Goal: Task Accomplishment & Management: Complete application form

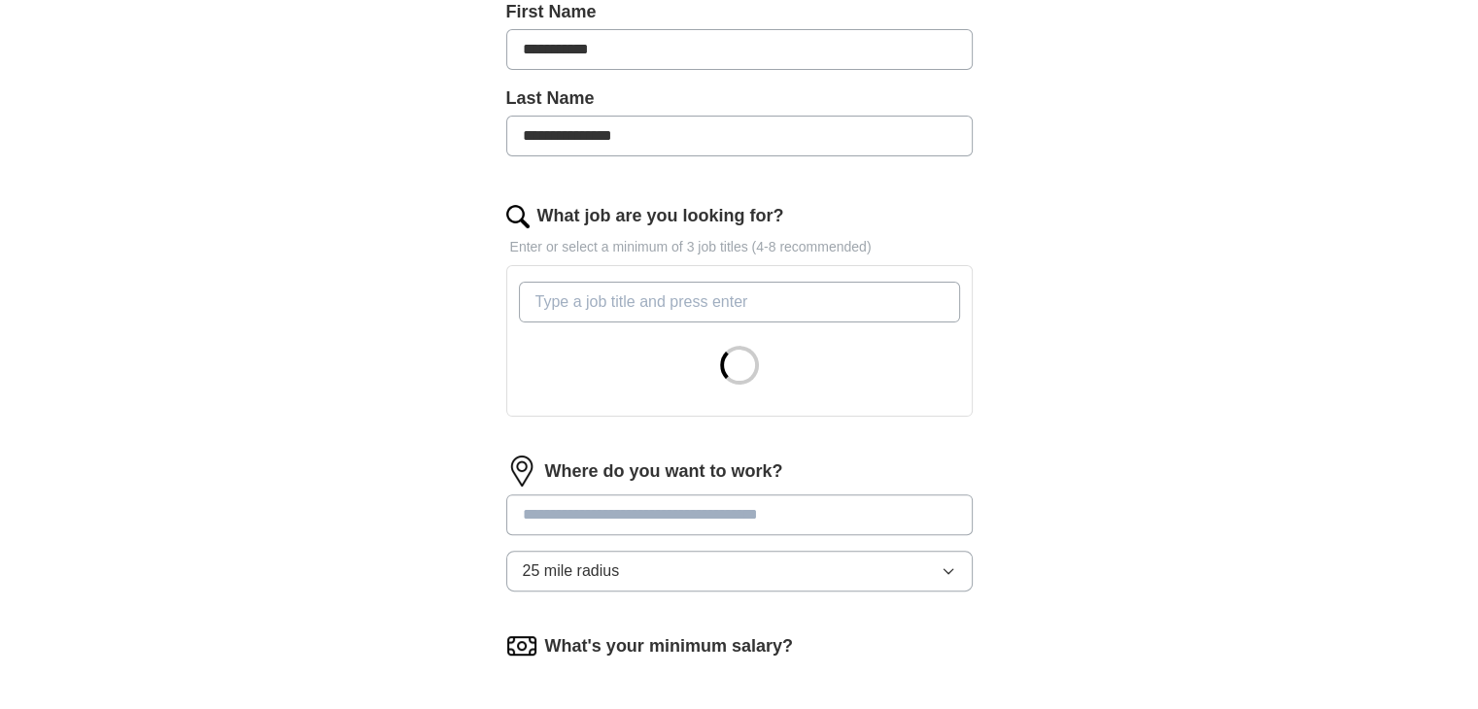
scroll to position [451, 0]
click at [588, 293] on input "What job are you looking for?" at bounding box center [739, 301] width 441 height 41
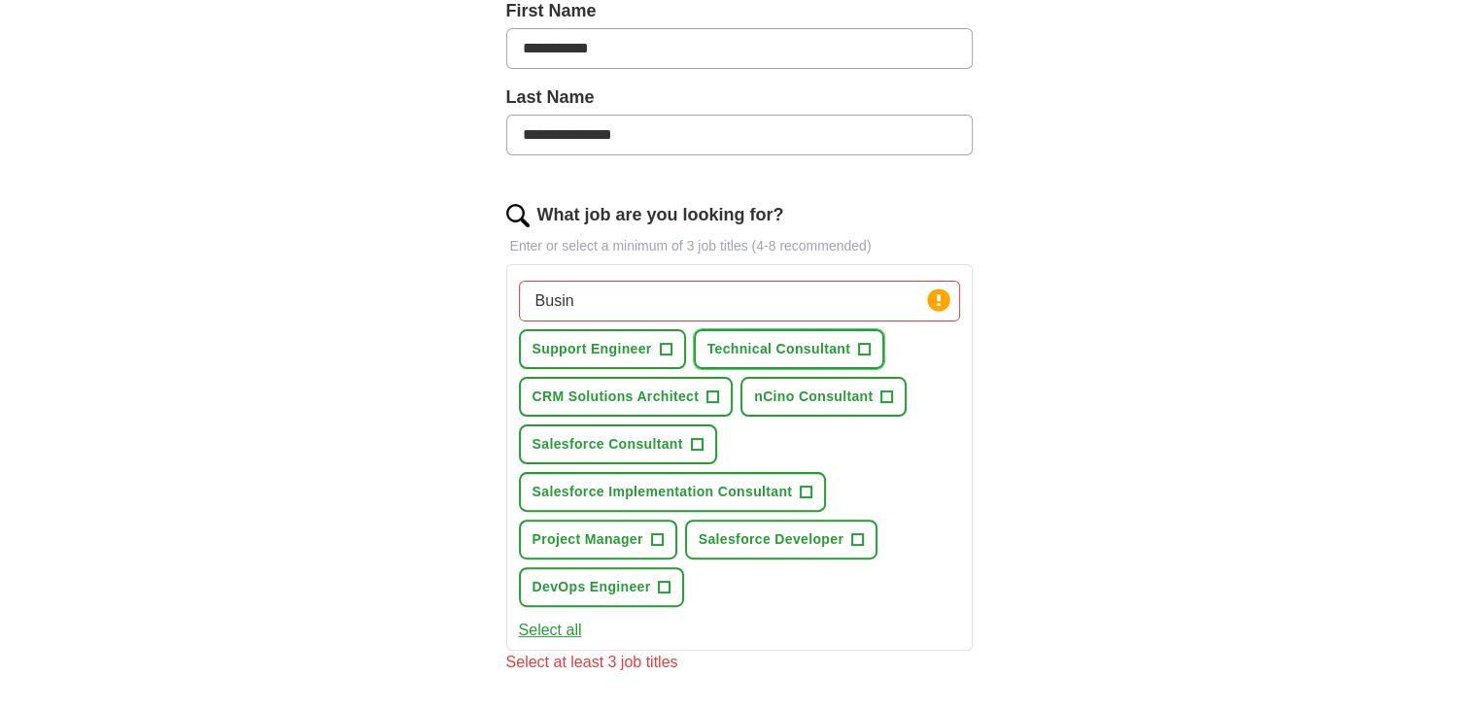
click at [864, 347] on span "+" at bounding box center [865, 350] width 12 height 16
click at [697, 437] on span "+" at bounding box center [697, 445] width 12 height 16
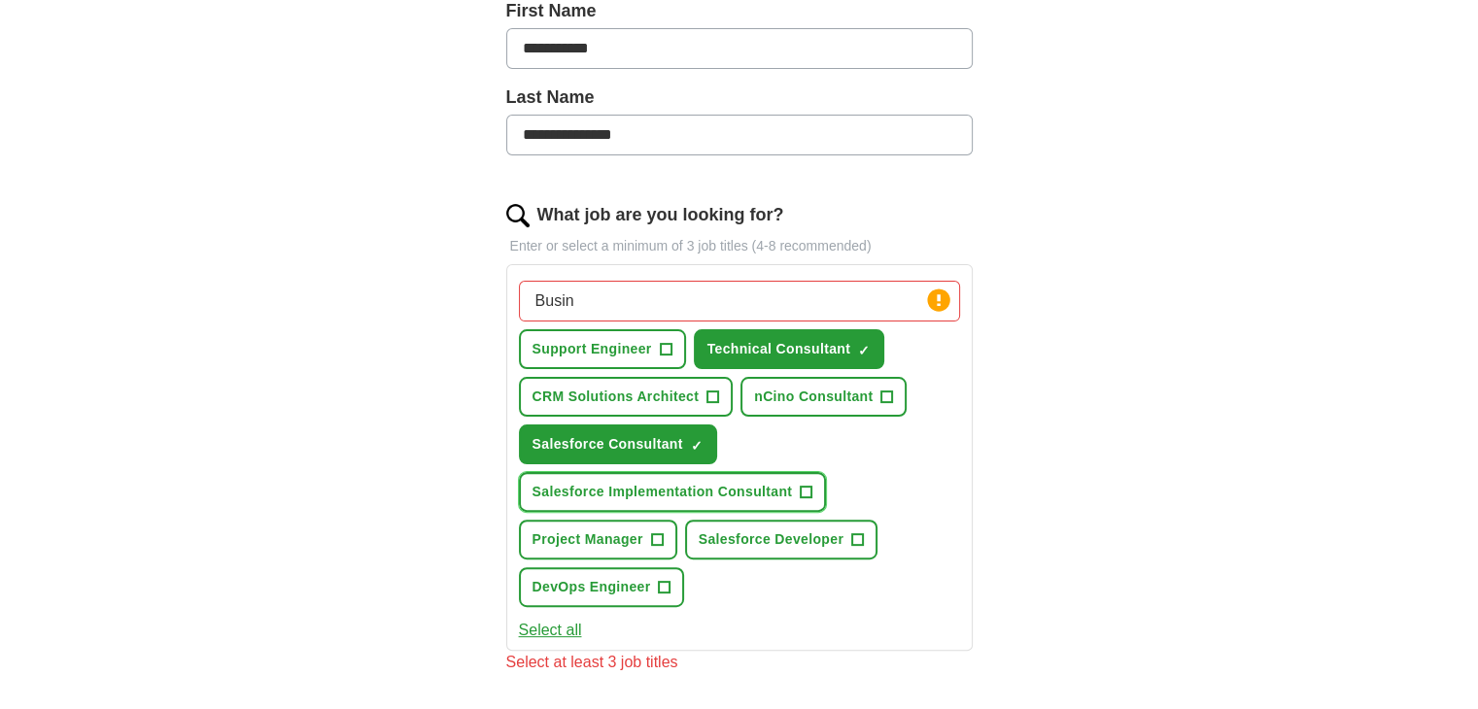
click at [810, 485] on span "+" at bounding box center [807, 493] width 12 height 16
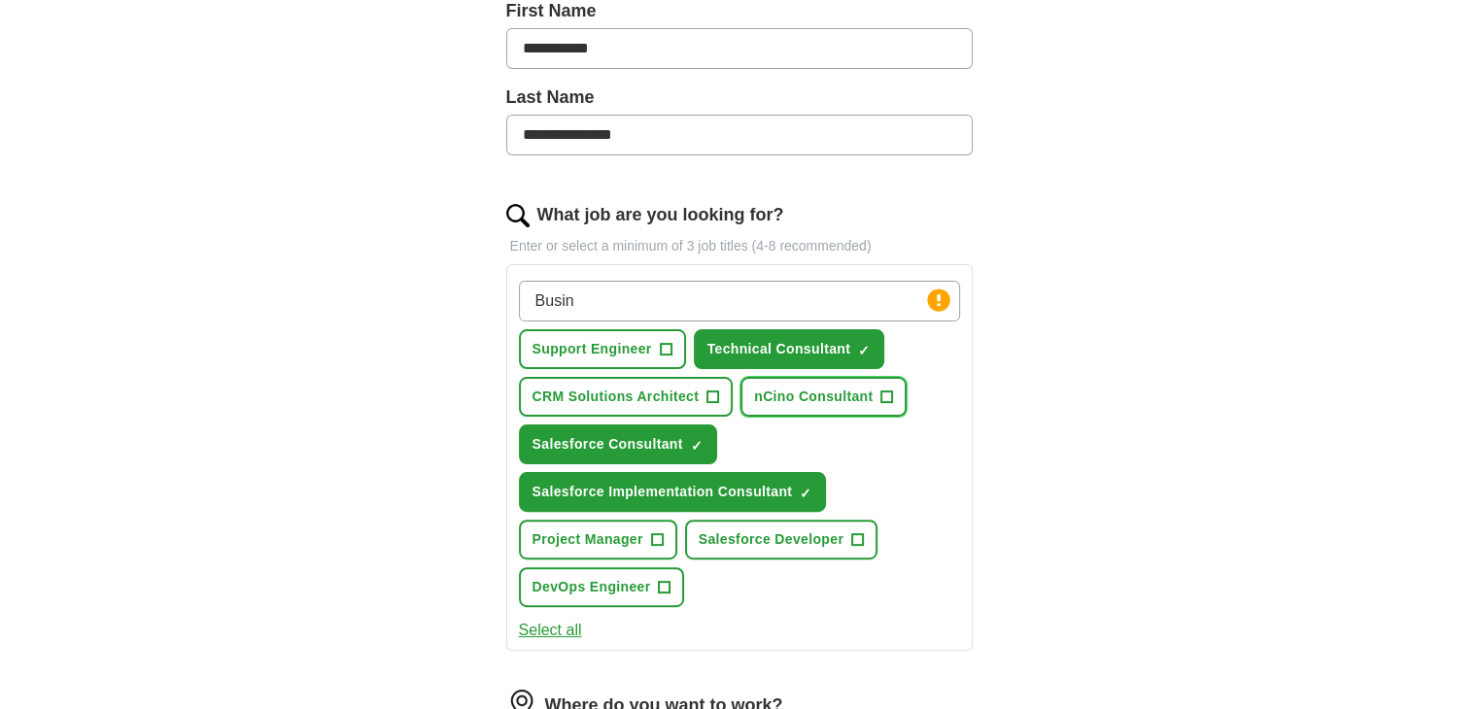
click at [888, 395] on span "+" at bounding box center [887, 398] width 12 height 16
click at [697, 304] on input "Busin" at bounding box center [739, 301] width 441 height 41
click at [479, 349] on div "**********" at bounding box center [740, 443] width 622 height 1452
click at [664, 294] on input "Business analyst" at bounding box center [739, 301] width 441 height 41
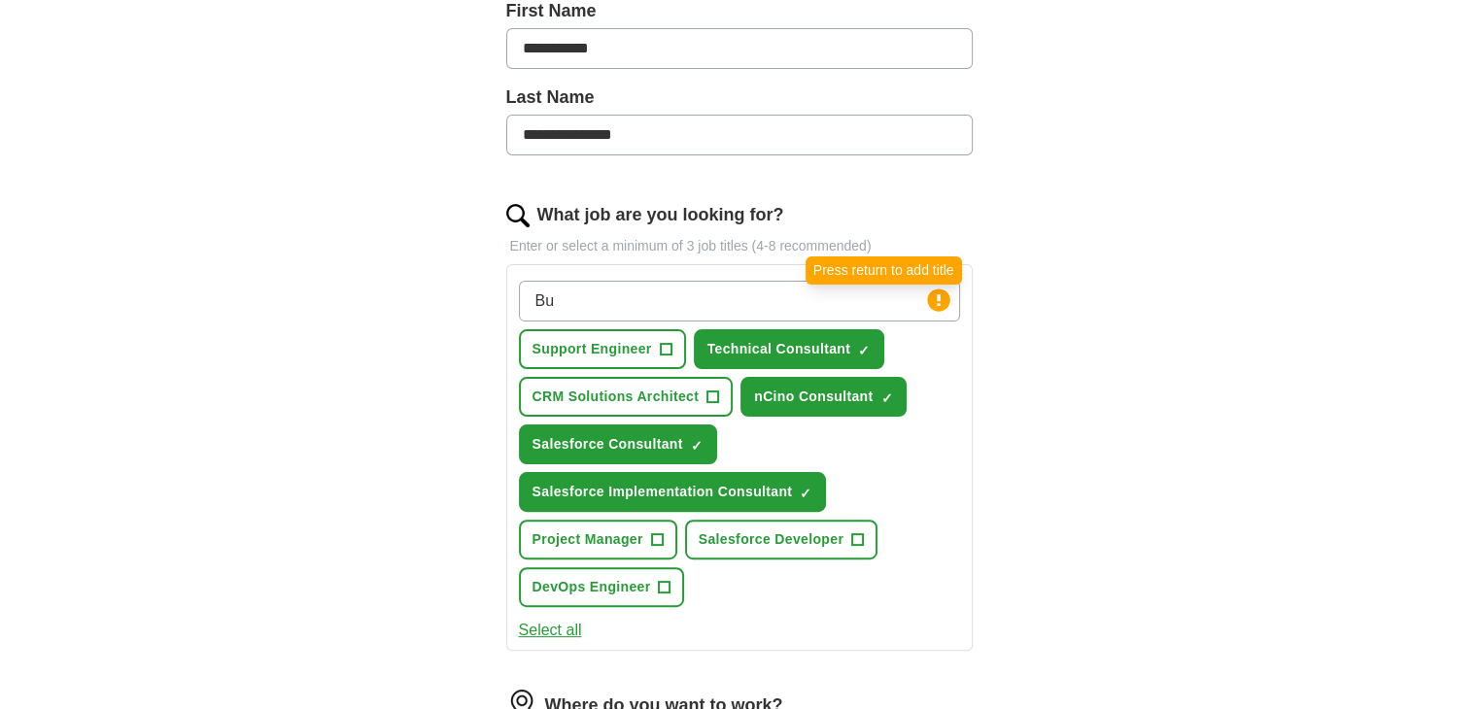
type input "B"
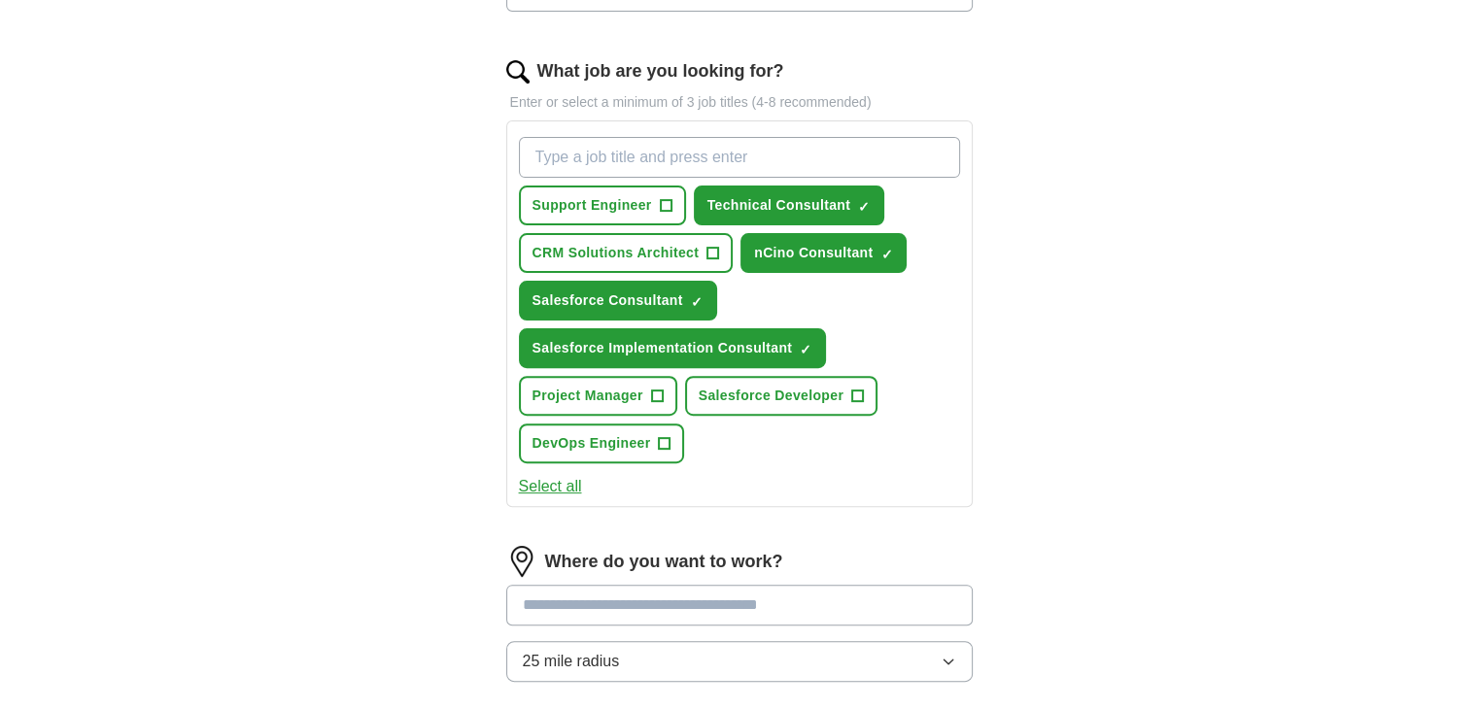
scroll to position [591, 0]
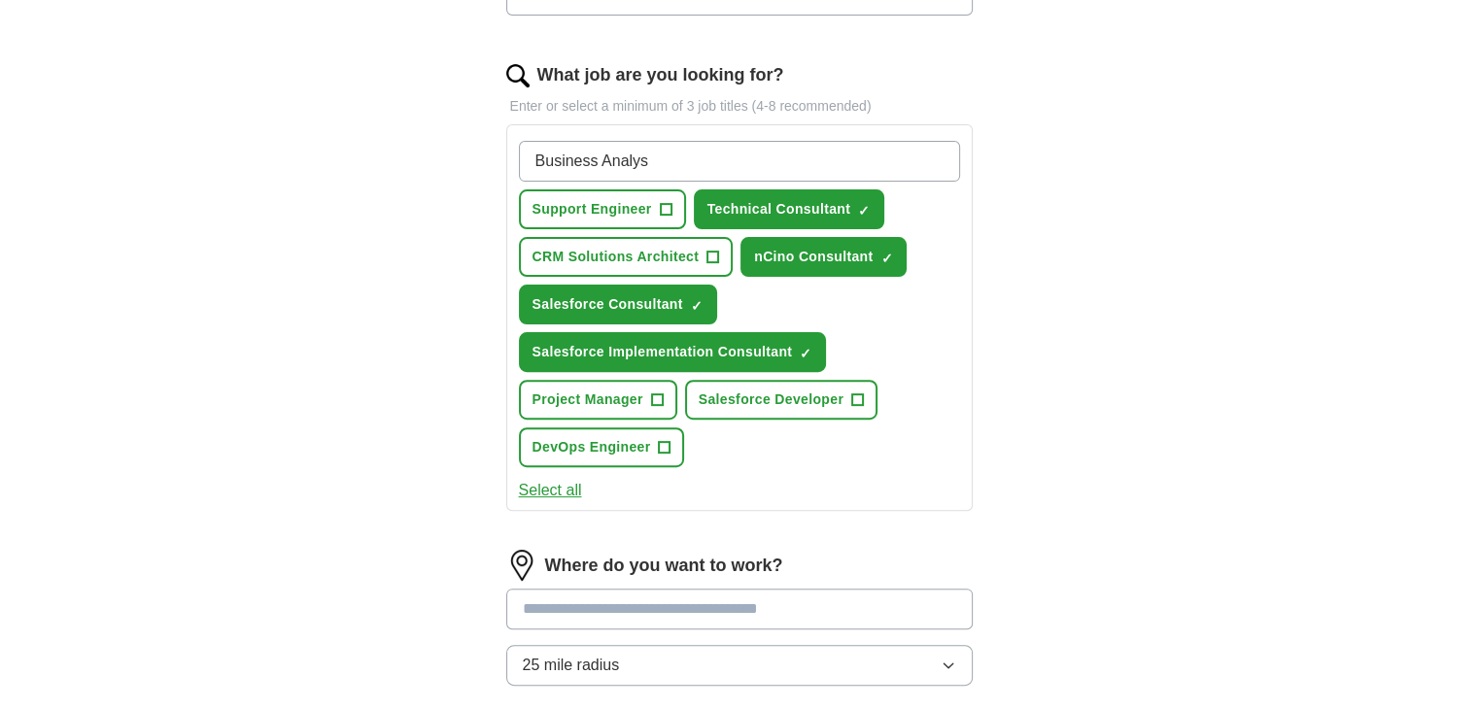
type input "Business Analyst"
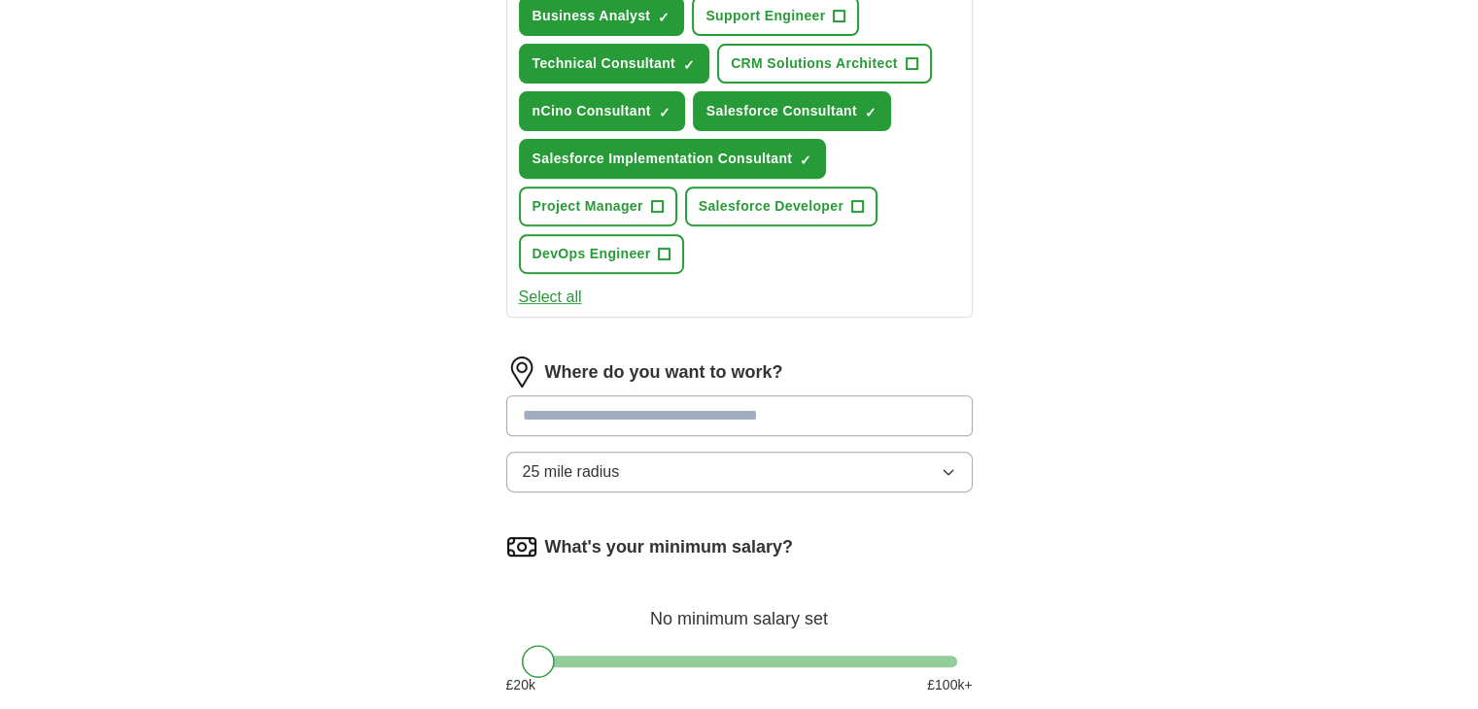
scroll to position [791, 0]
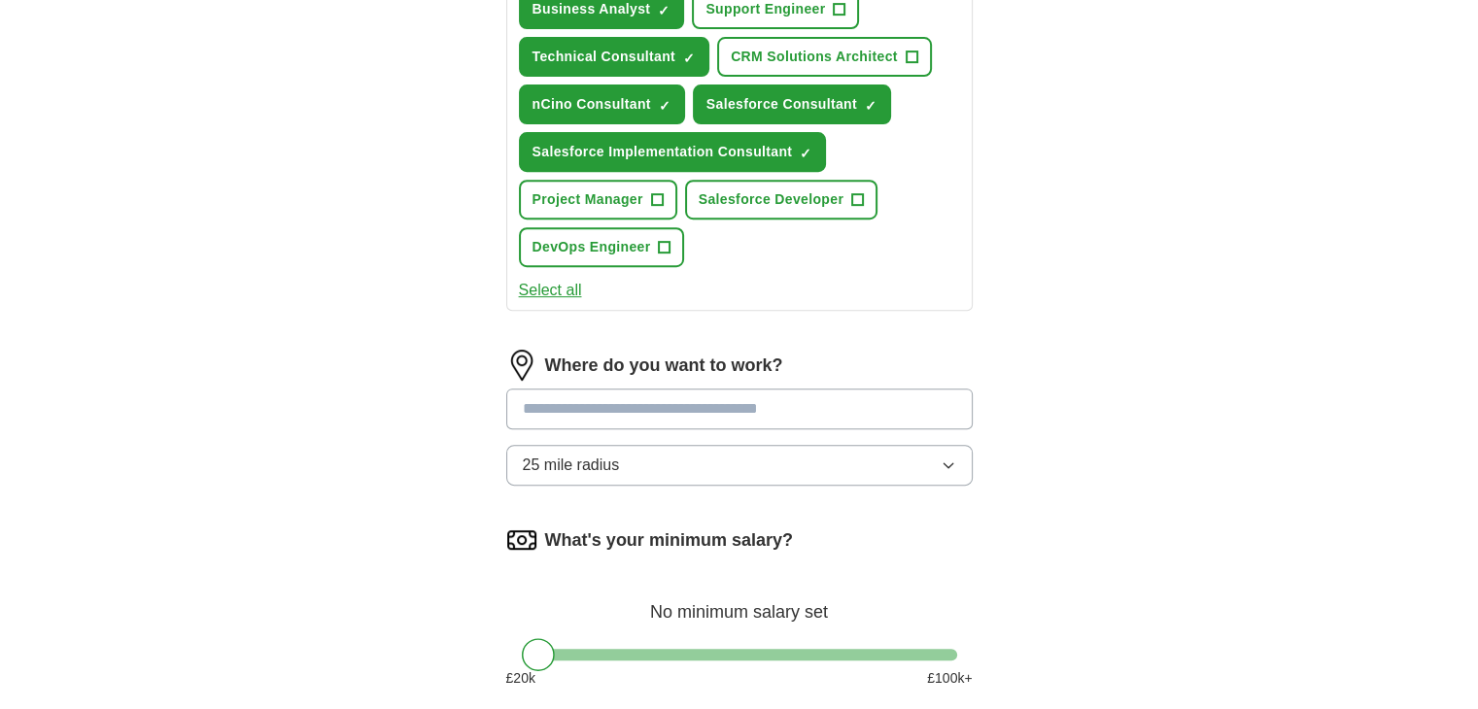
click at [727, 393] on input at bounding box center [739, 409] width 467 height 41
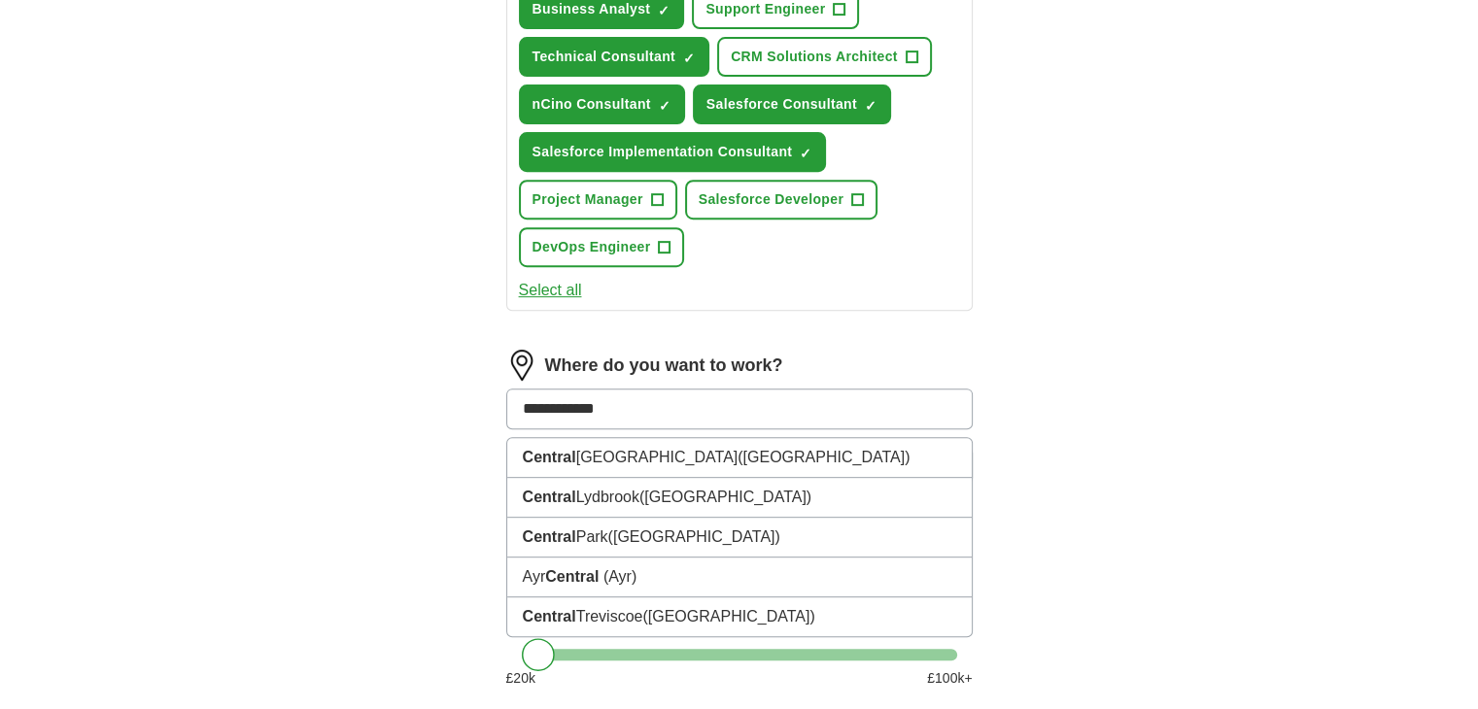
type input "**********"
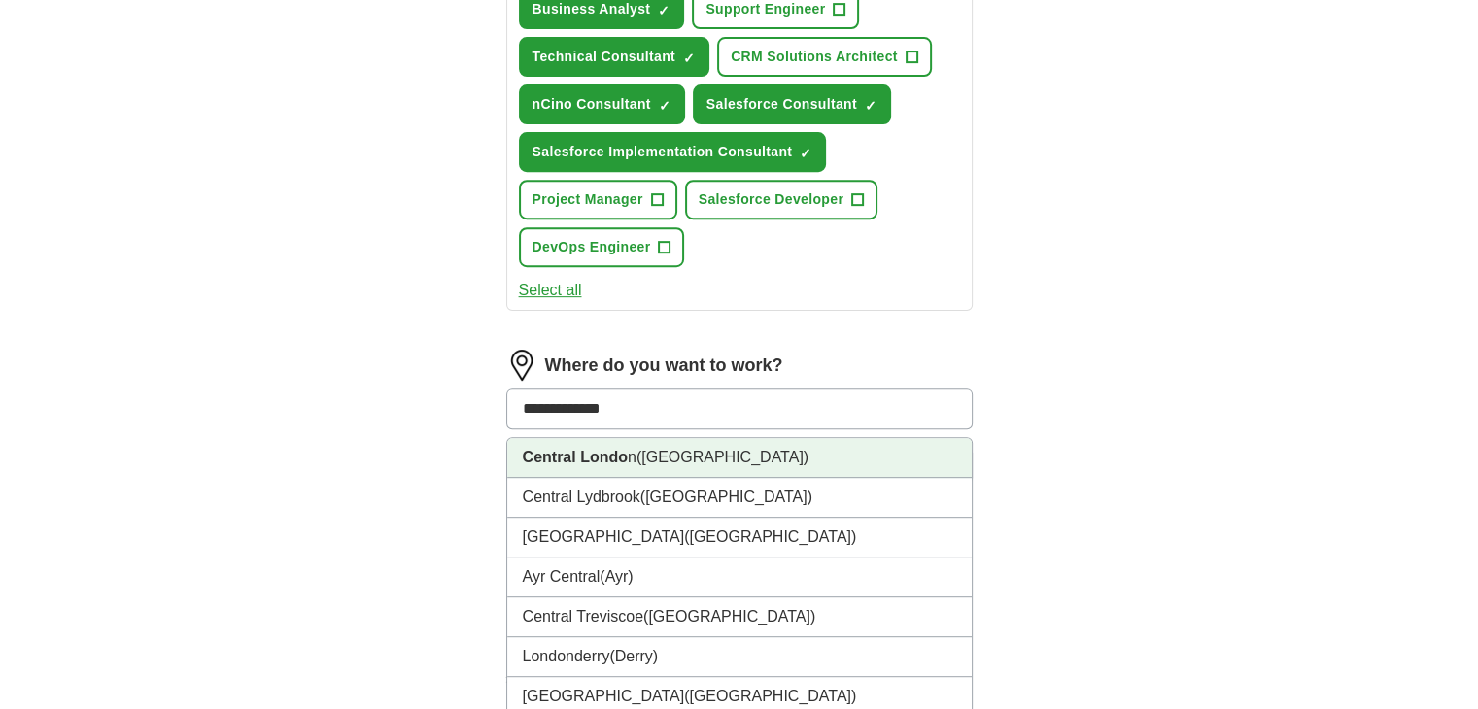
click at [645, 457] on span "([GEOGRAPHIC_DATA])" at bounding box center [723, 457] width 172 height 17
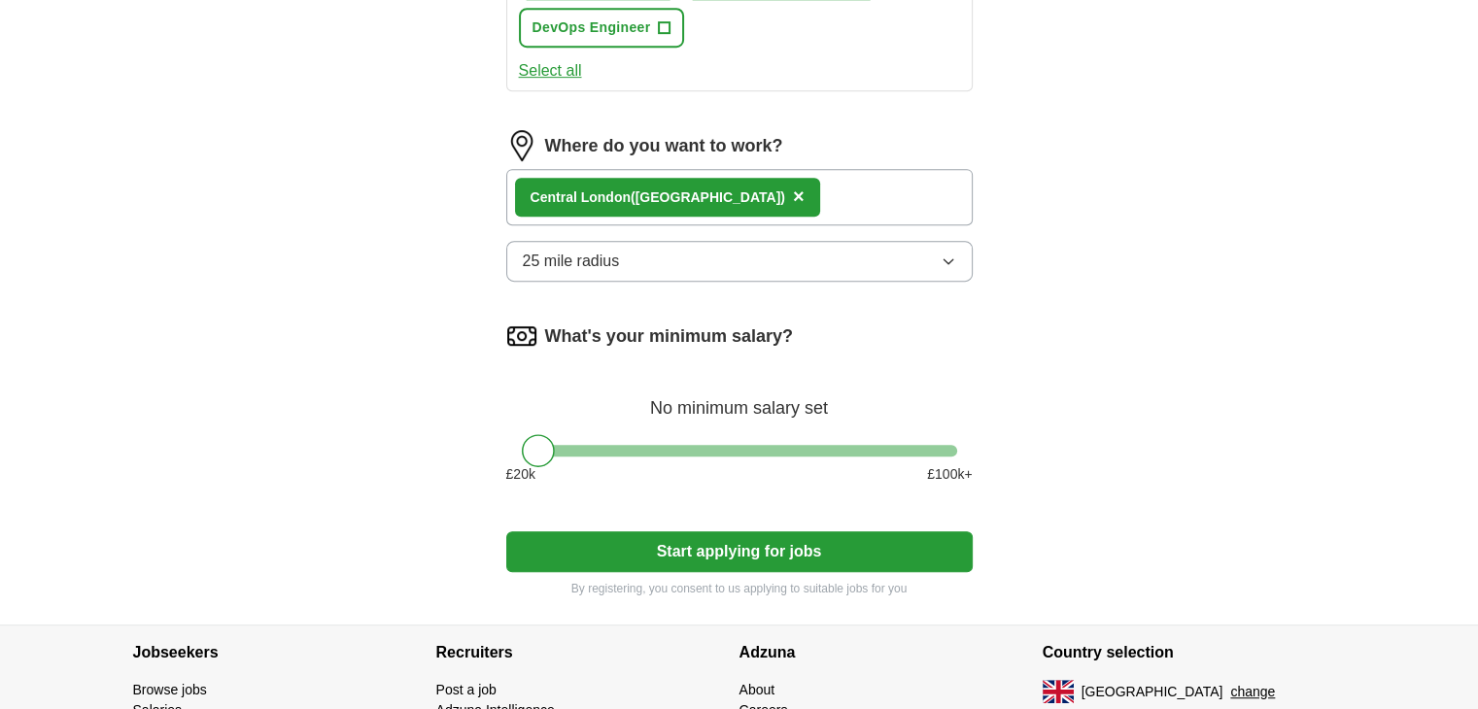
scroll to position [1011, 0]
click at [691, 445] on div at bounding box center [739, 451] width 435 height 12
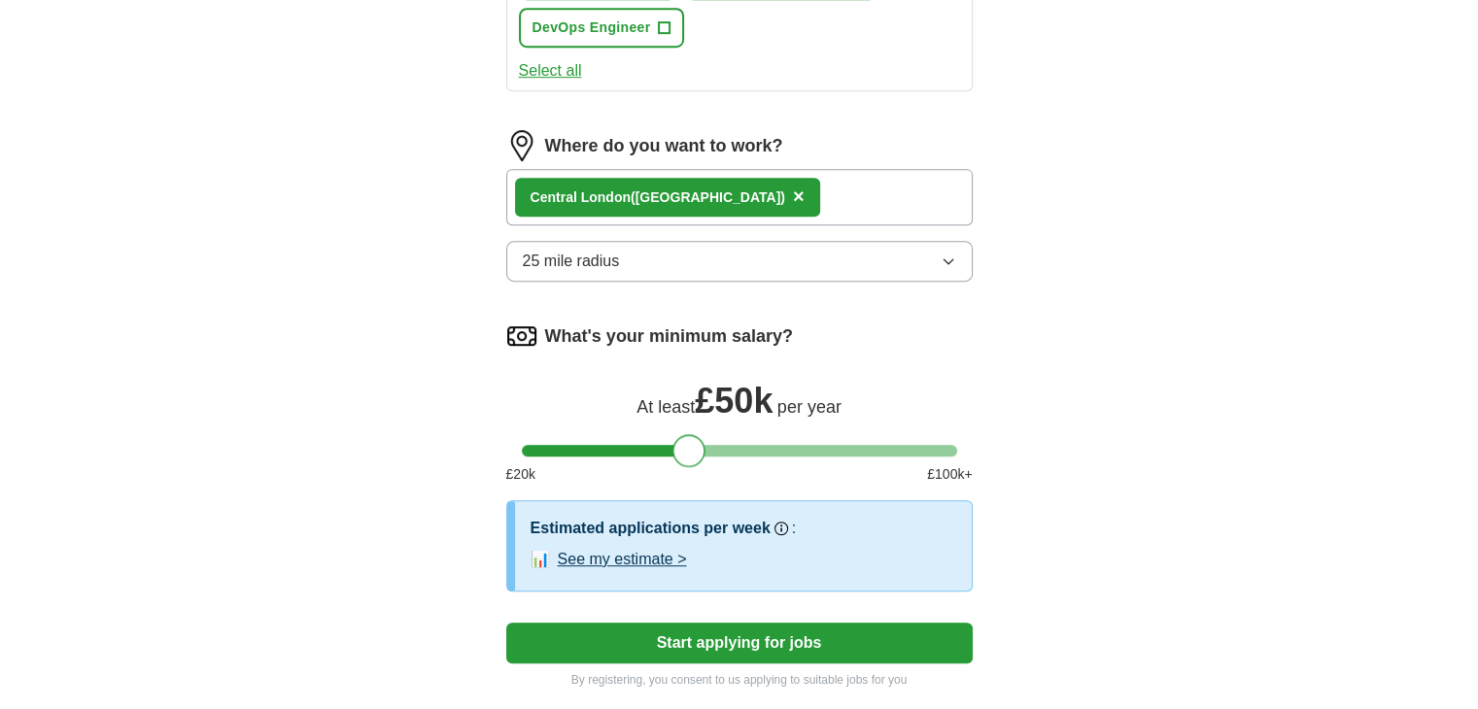
click at [708, 445] on div at bounding box center [739, 451] width 435 height 12
click at [731, 445] on div at bounding box center [739, 451] width 435 height 12
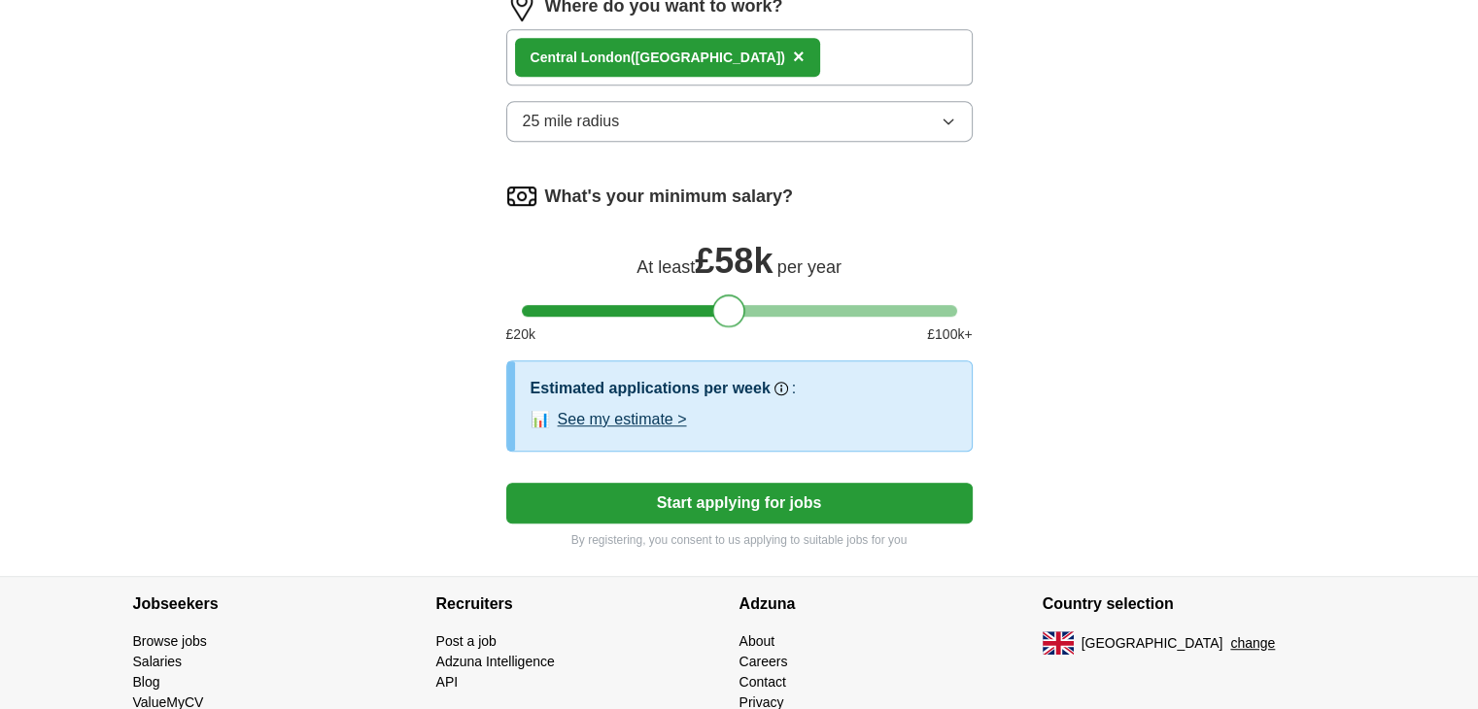
click at [666, 413] on button "See my estimate >" at bounding box center [622, 419] width 129 height 23
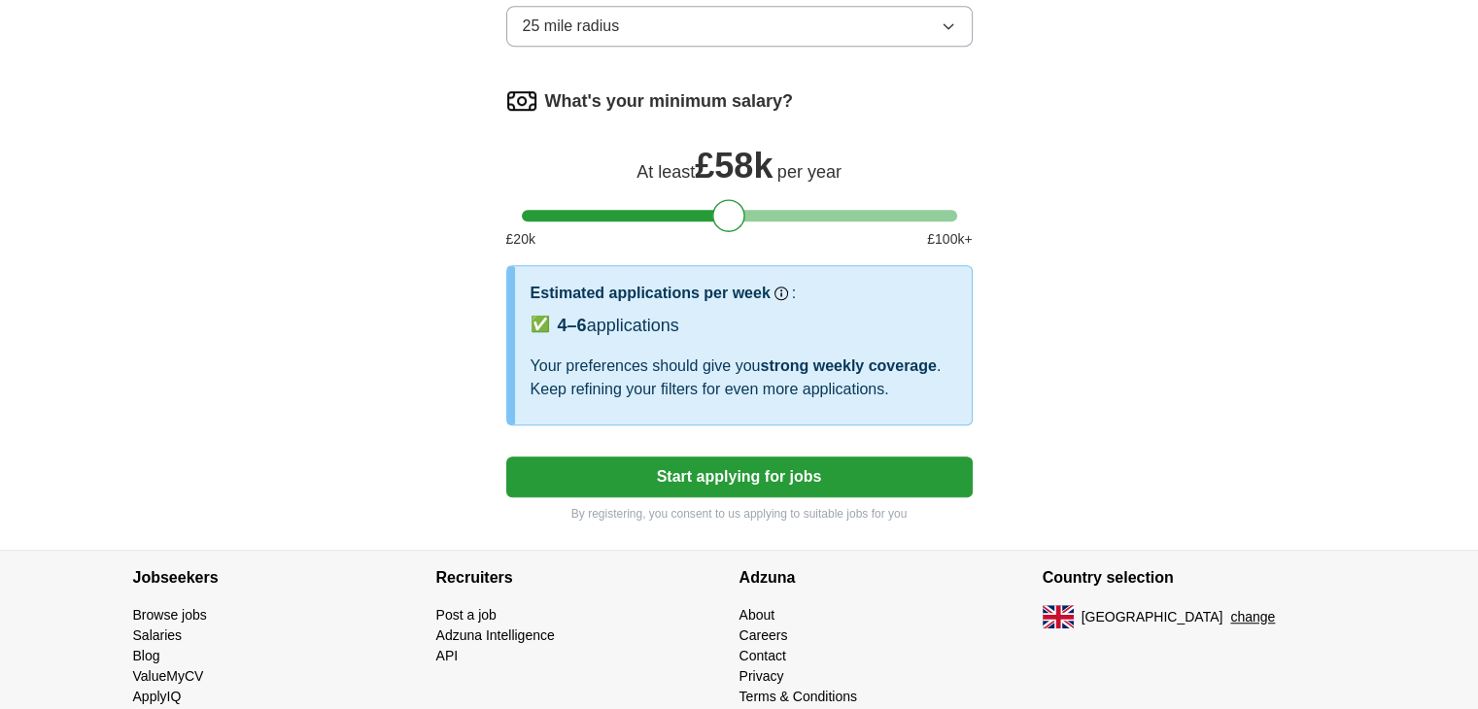
scroll to position [1247, 0]
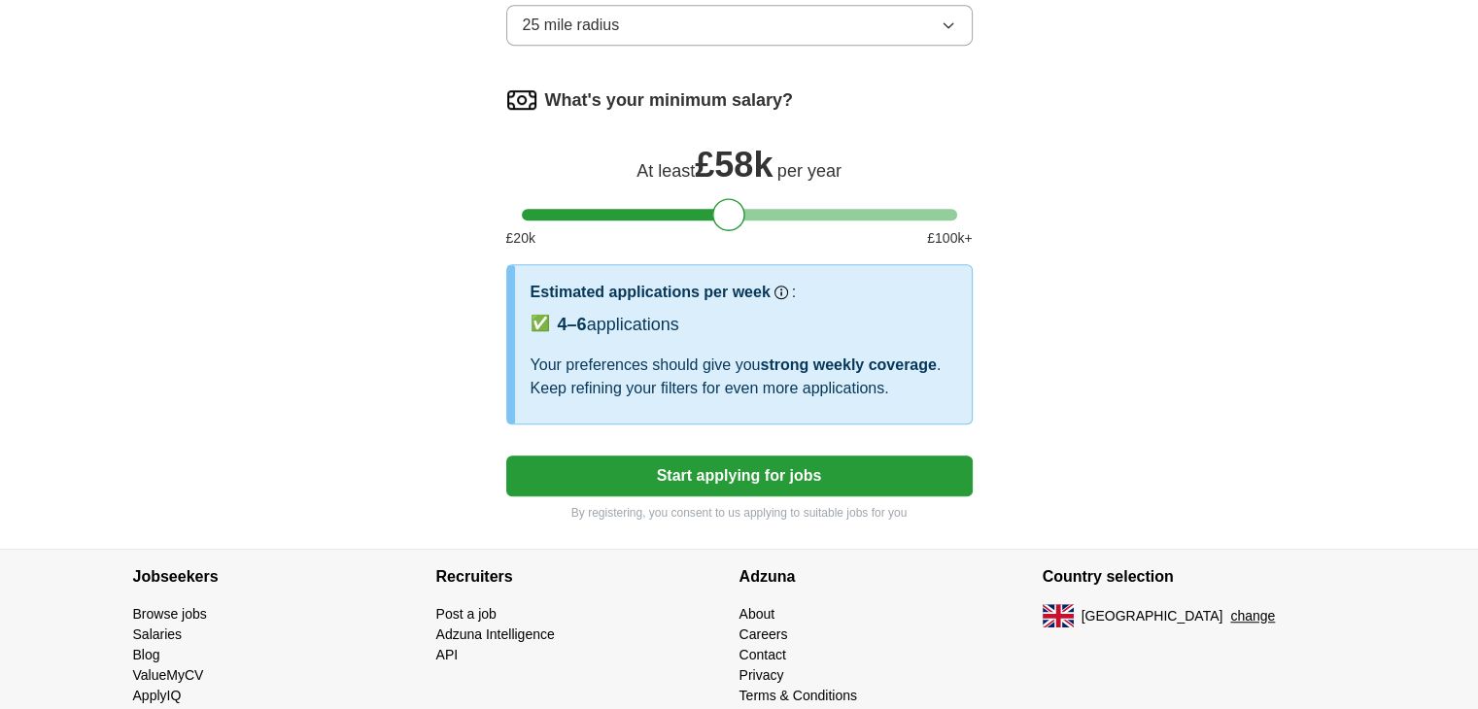
click at [688, 456] on button "Start applying for jobs" at bounding box center [739, 476] width 467 height 41
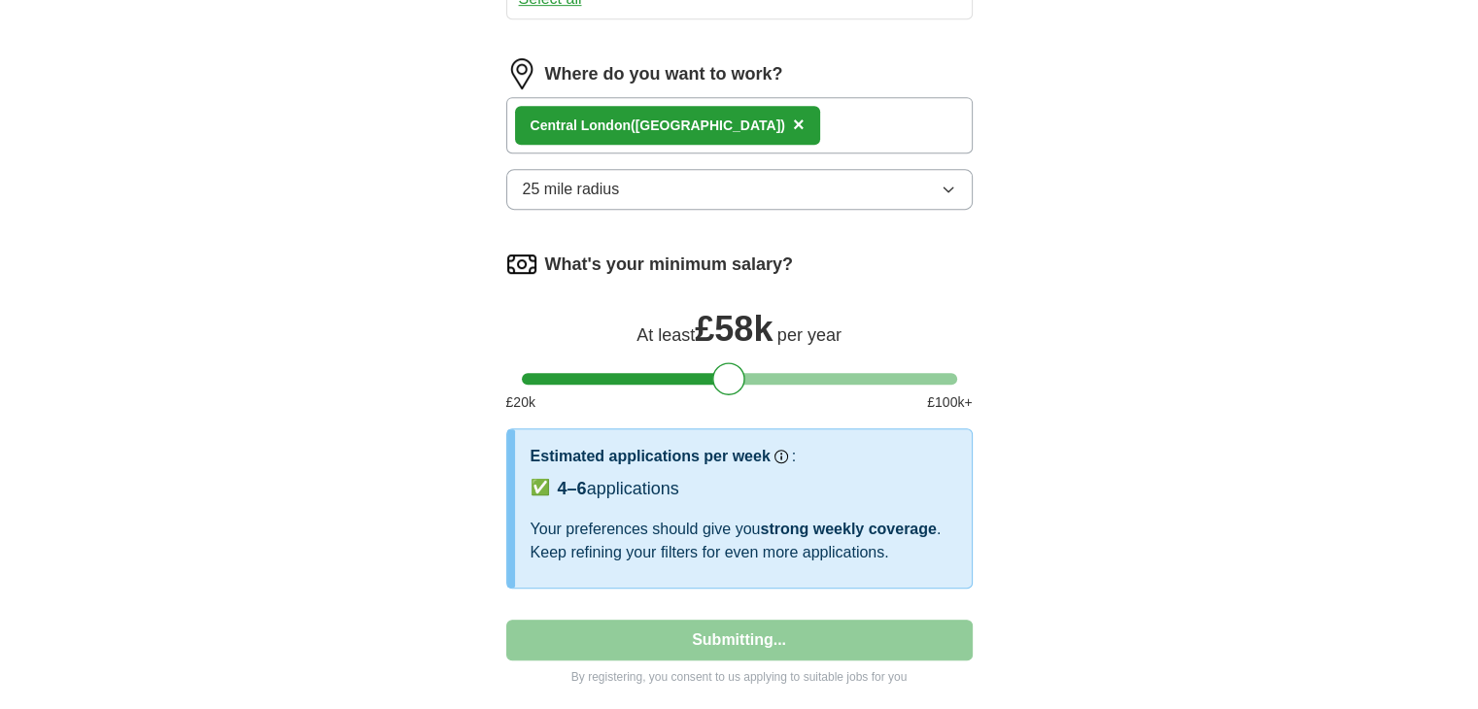
select select "**"
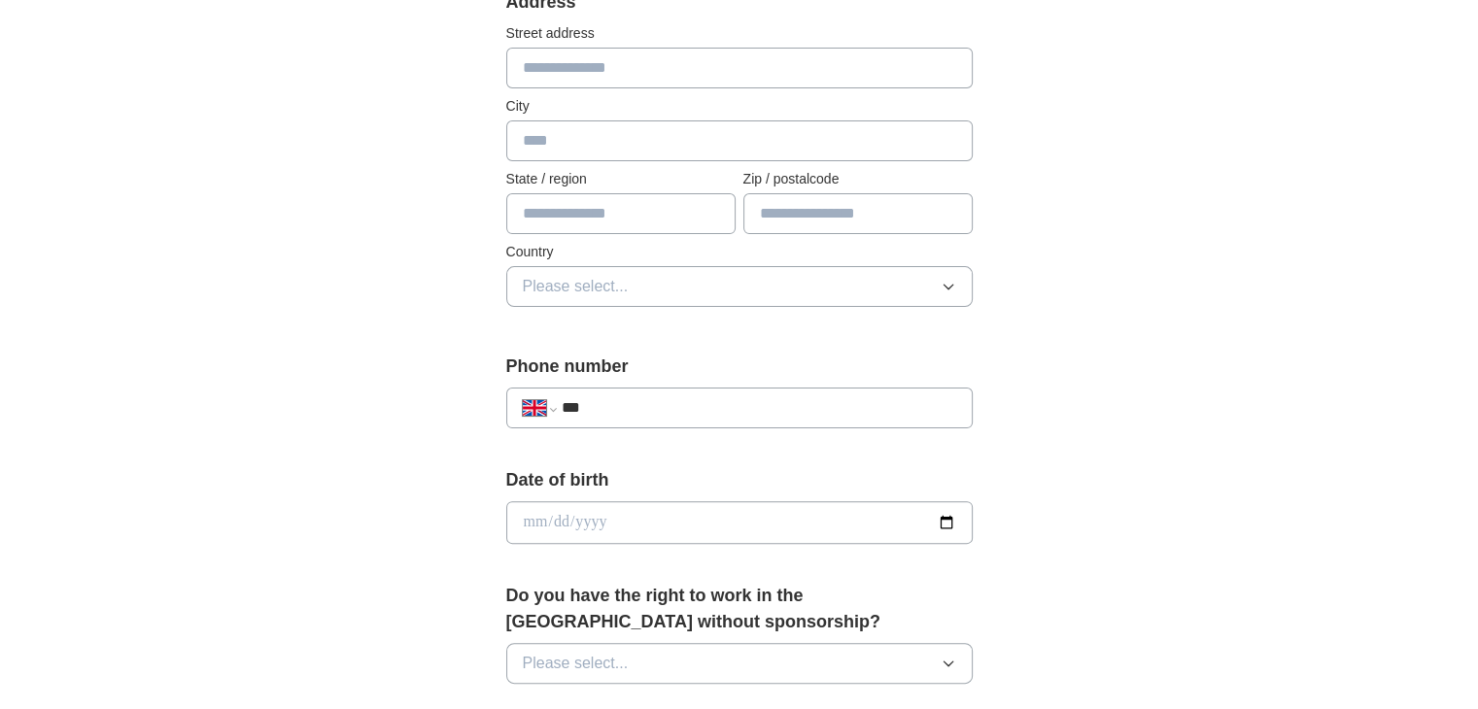
scroll to position [434, 0]
click at [646, 410] on input "***" at bounding box center [758, 407] width 395 height 23
type input "**********"
click at [643, 512] on input "date" at bounding box center [739, 522] width 467 height 43
type input "**********"
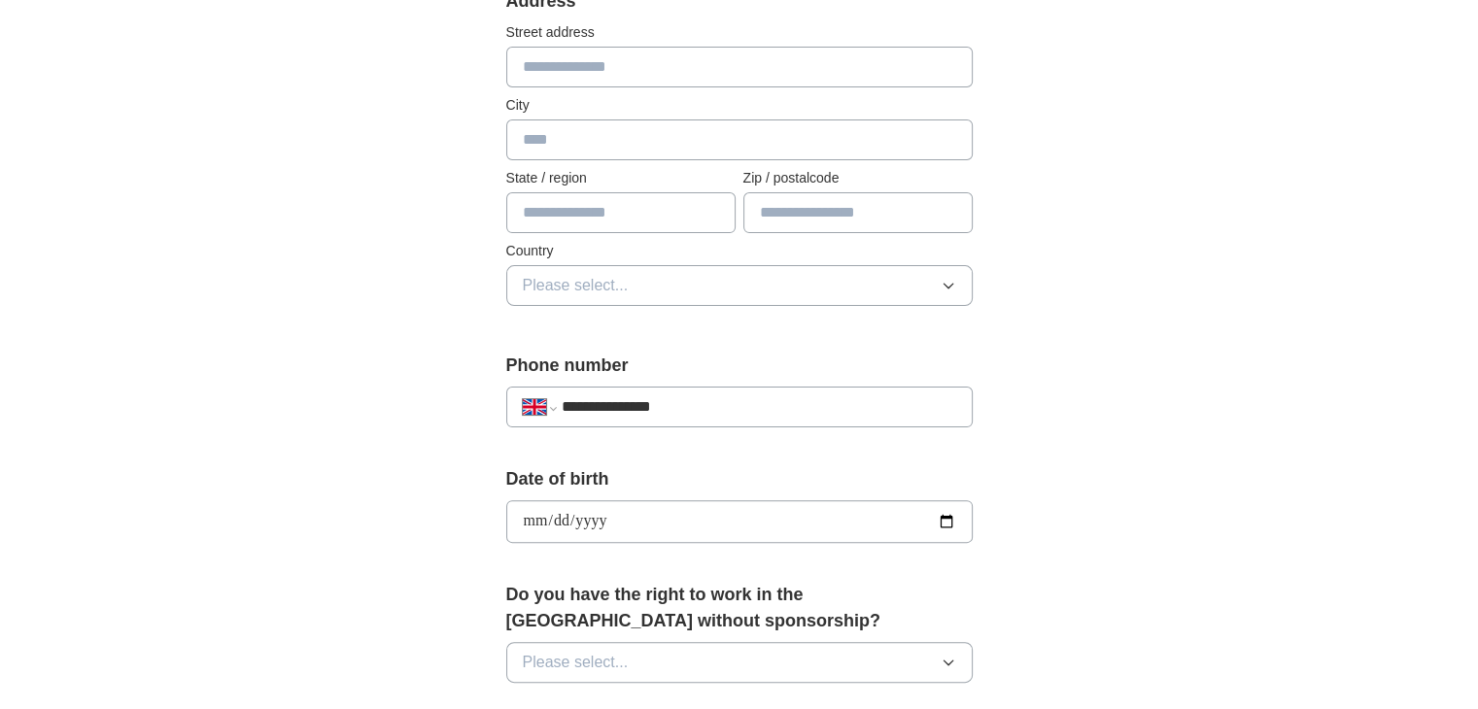
click at [386, 430] on div "**********" at bounding box center [740, 497] width 1244 height 1744
click at [575, 279] on span "Please select..." at bounding box center [576, 285] width 106 height 23
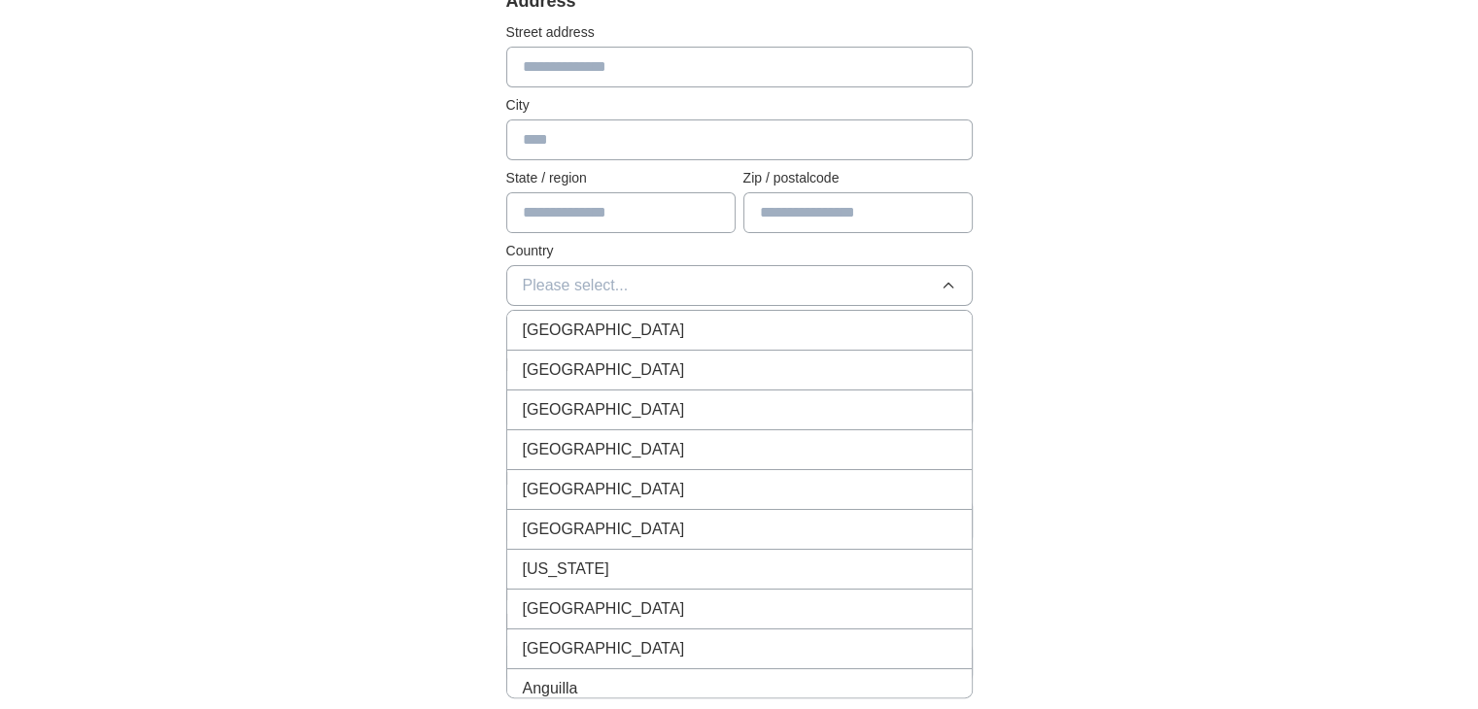
click at [586, 326] on span "[GEOGRAPHIC_DATA]" at bounding box center [604, 330] width 162 height 23
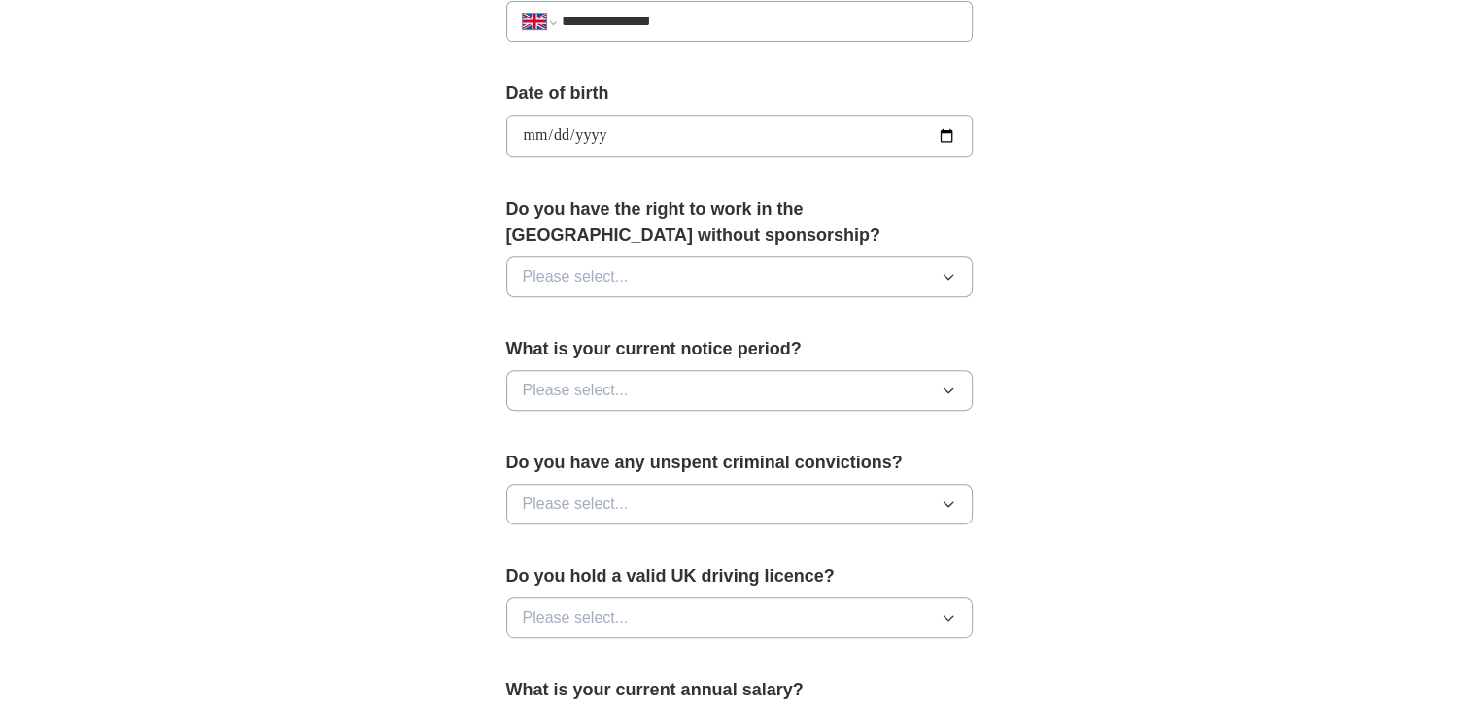
scroll to position [927, 0]
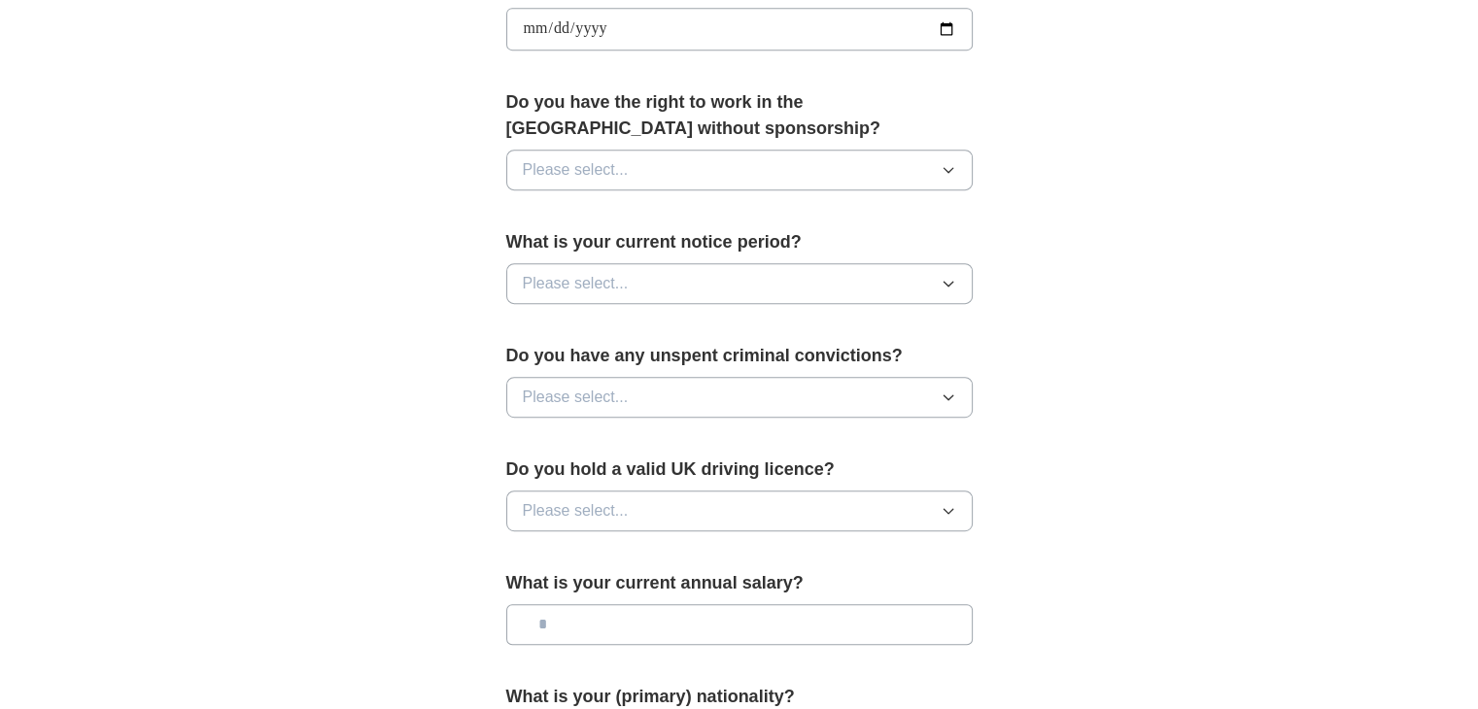
click at [645, 177] on button "Please select..." at bounding box center [739, 170] width 467 height 41
click at [606, 207] on div "Yes" at bounding box center [739, 214] width 433 height 23
click at [560, 272] on span "Please select..." at bounding box center [576, 283] width 106 height 23
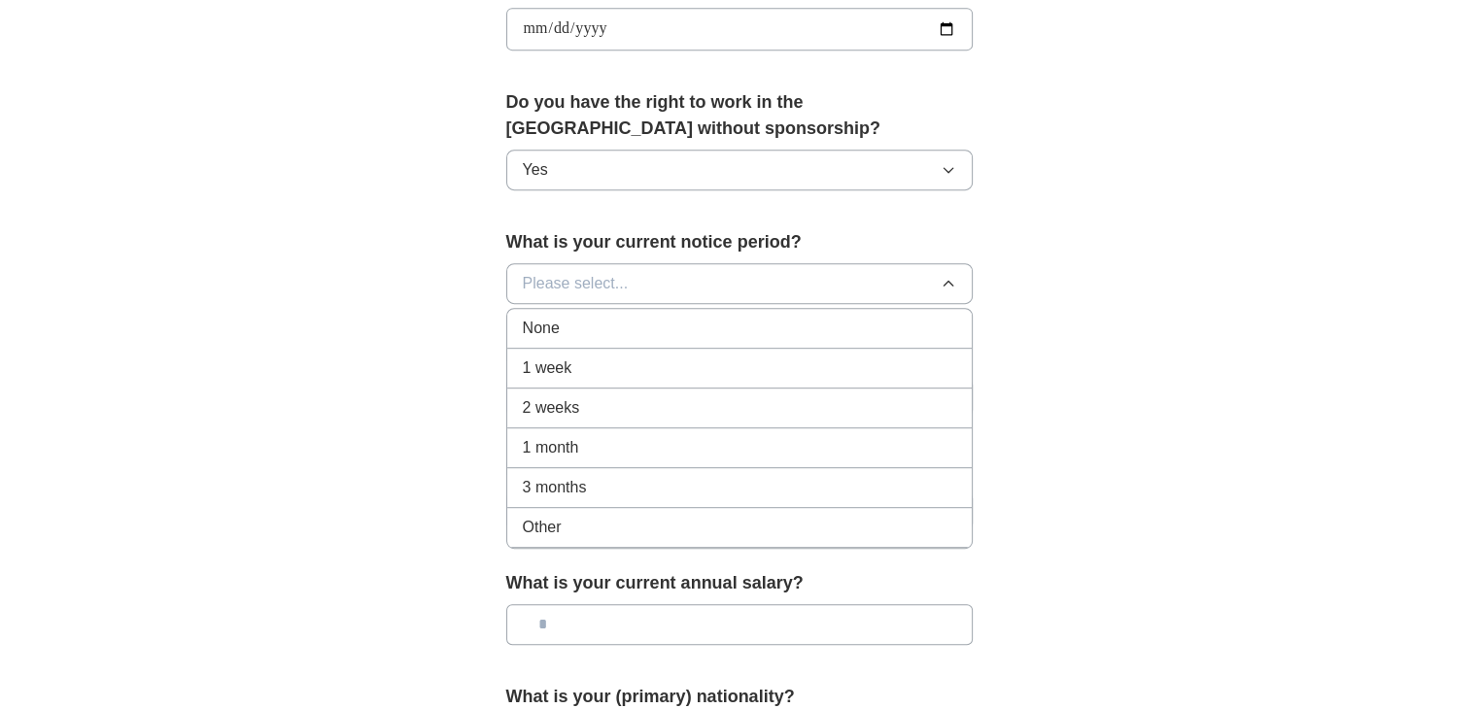
click at [579, 378] on li "1 week" at bounding box center [739, 369] width 465 height 40
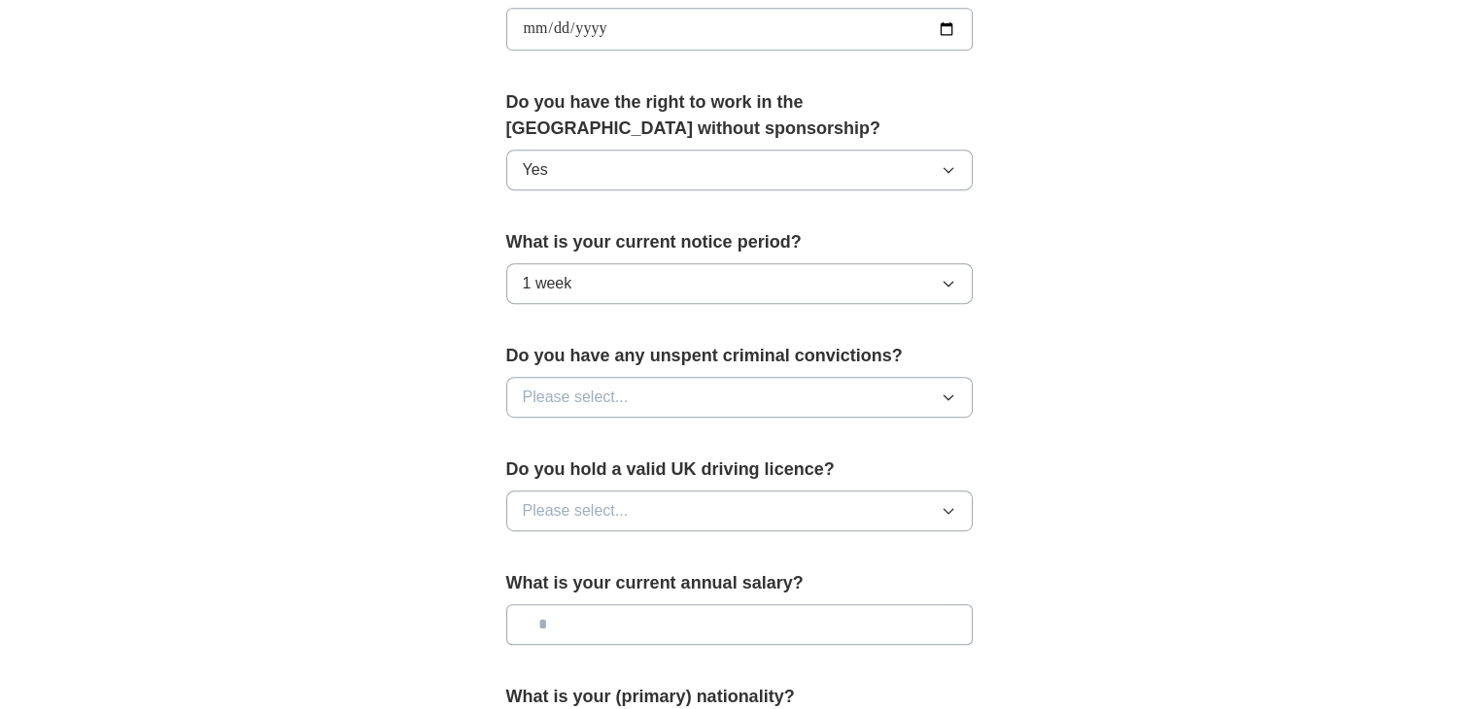
click at [591, 395] on span "Please select..." at bounding box center [576, 397] width 106 height 23
click at [571, 480] on div "No" at bounding box center [739, 481] width 433 height 23
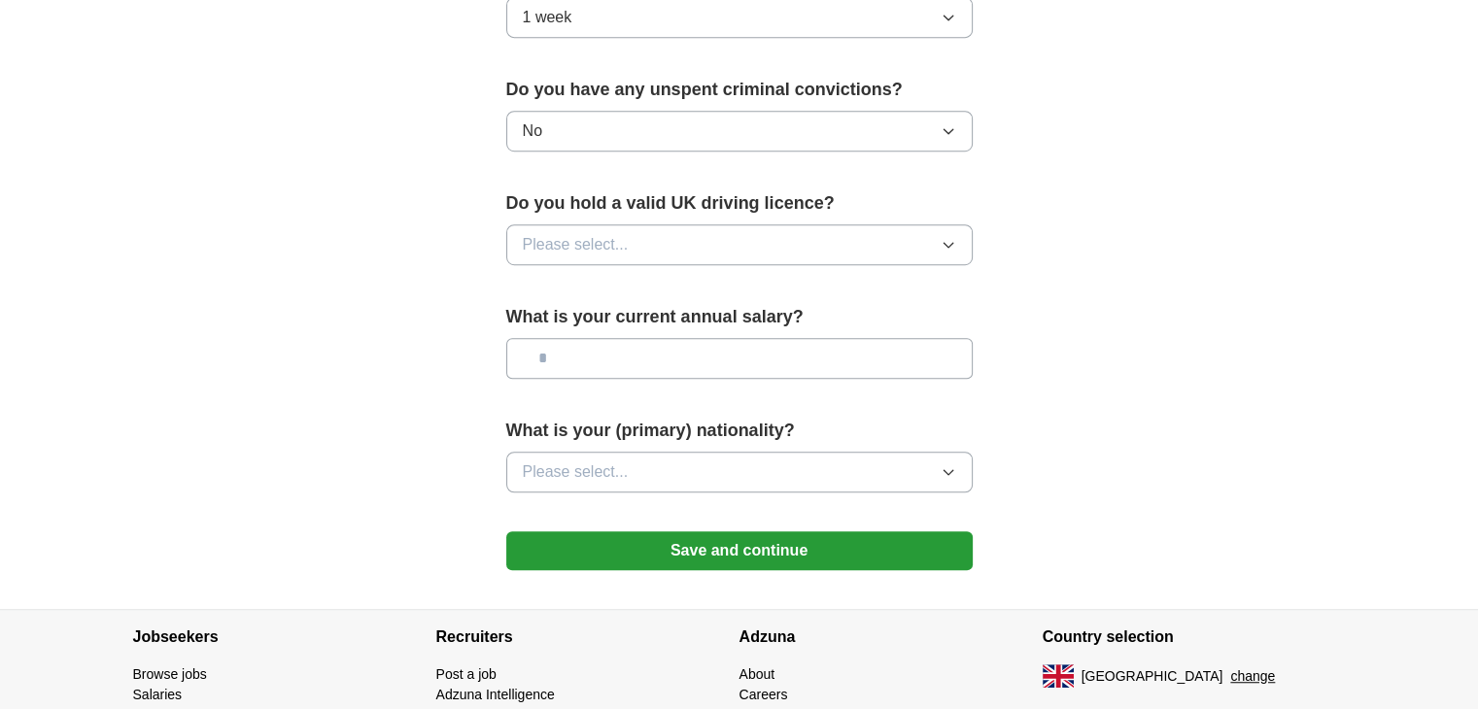
scroll to position [1195, 0]
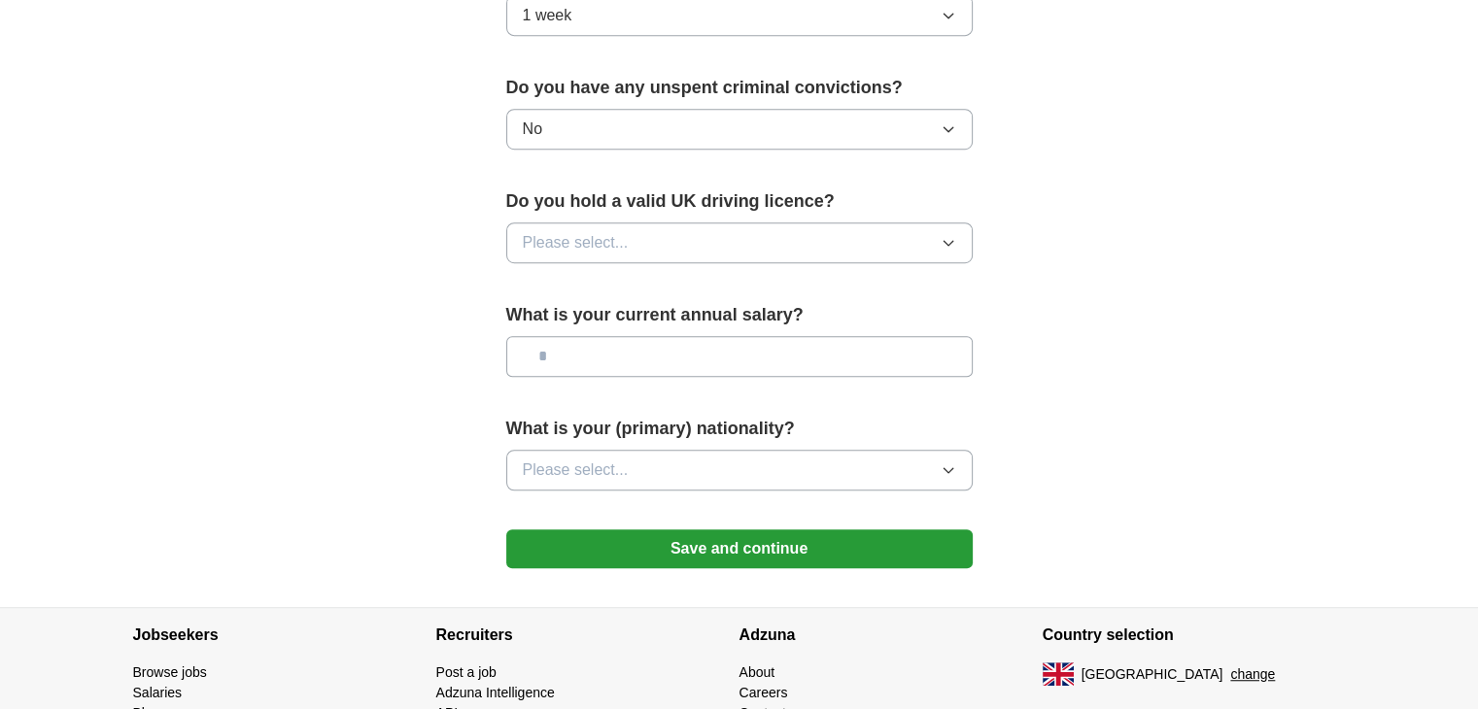
click at [585, 239] on span "Please select..." at bounding box center [576, 242] width 106 height 23
click at [568, 291] on div "Yes" at bounding box center [739, 287] width 433 height 23
click at [551, 358] on input "text" at bounding box center [739, 356] width 467 height 41
type input "*******"
click at [550, 459] on span "Please select..." at bounding box center [576, 470] width 106 height 23
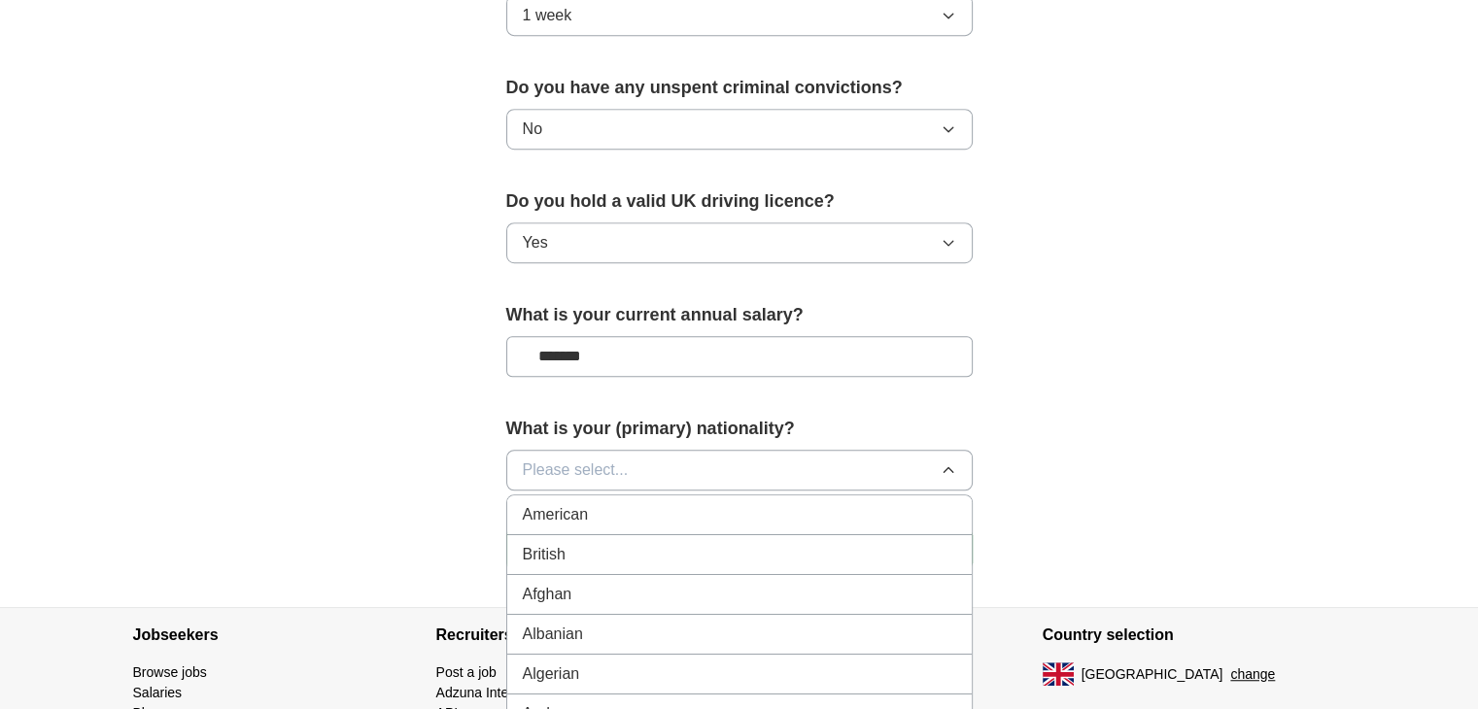
click at [575, 550] on div "British" at bounding box center [739, 554] width 433 height 23
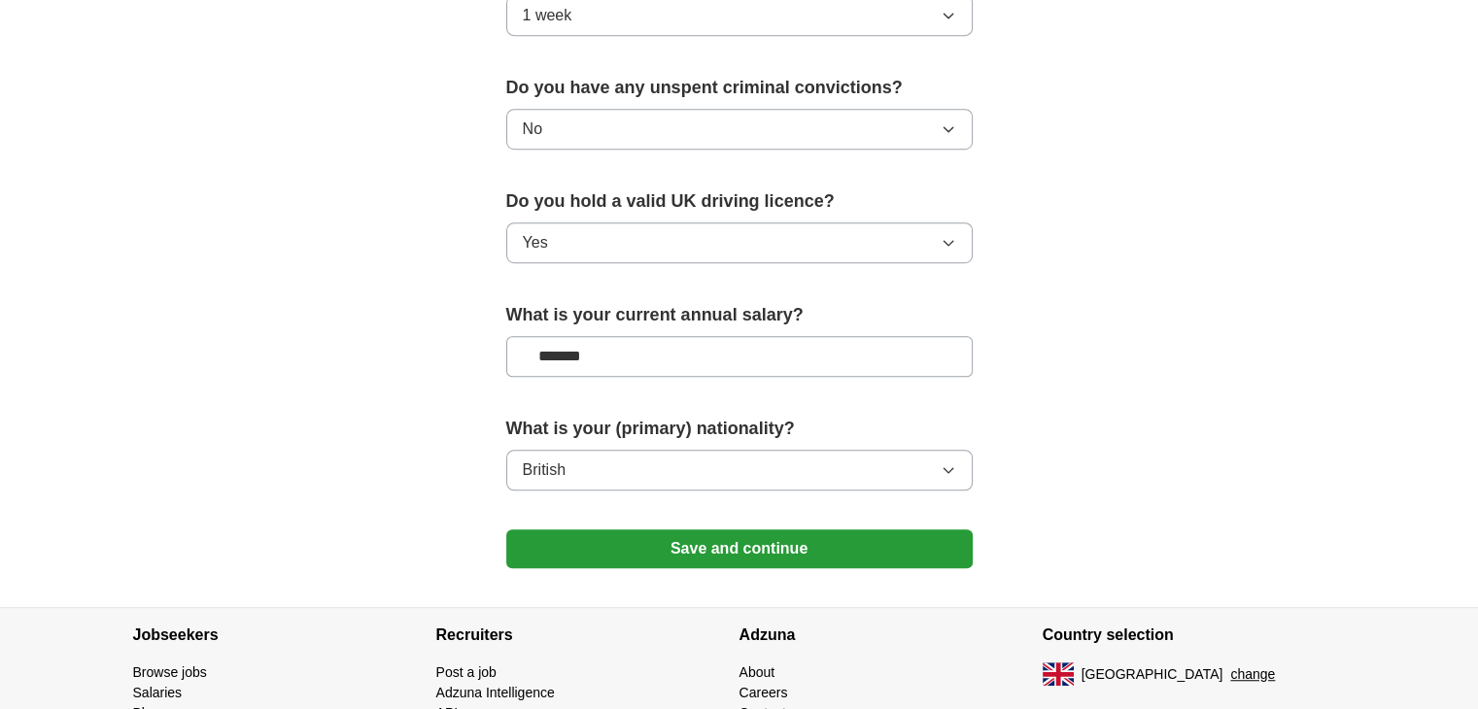
scroll to position [1304, 0]
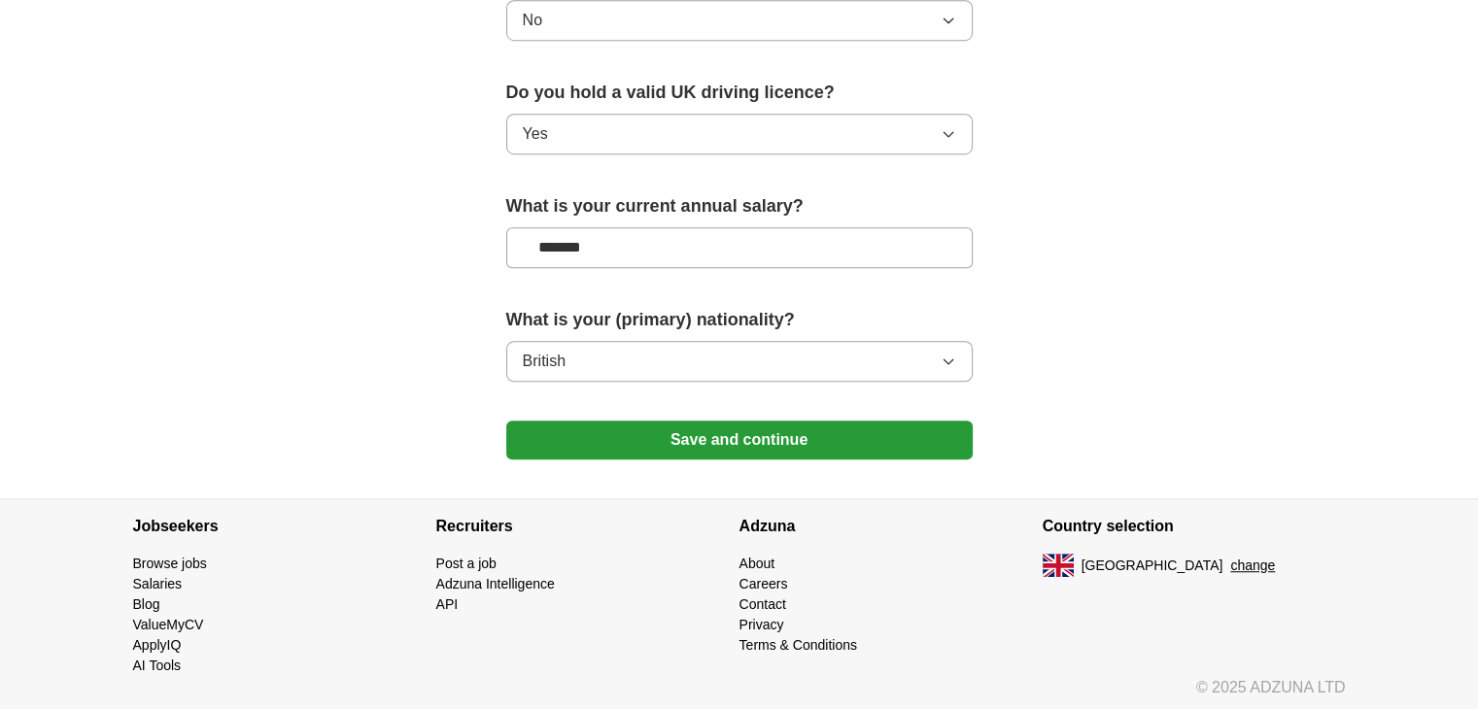
click at [548, 439] on button "Save and continue" at bounding box center [739, 440] width 467 height 39
